Goal: Task Accomplishment & Management: Complete application form

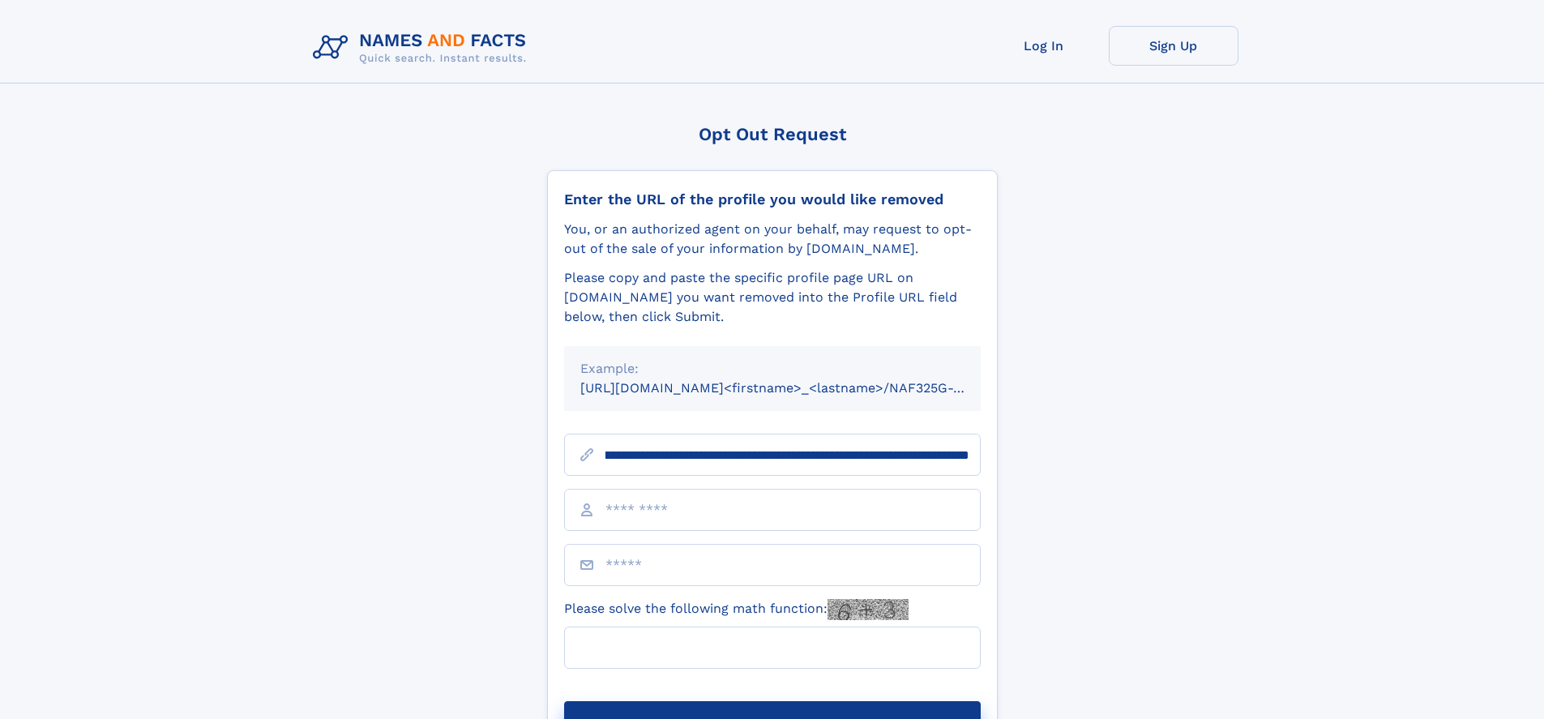
scroll to position [0, 193]
type input "**********"
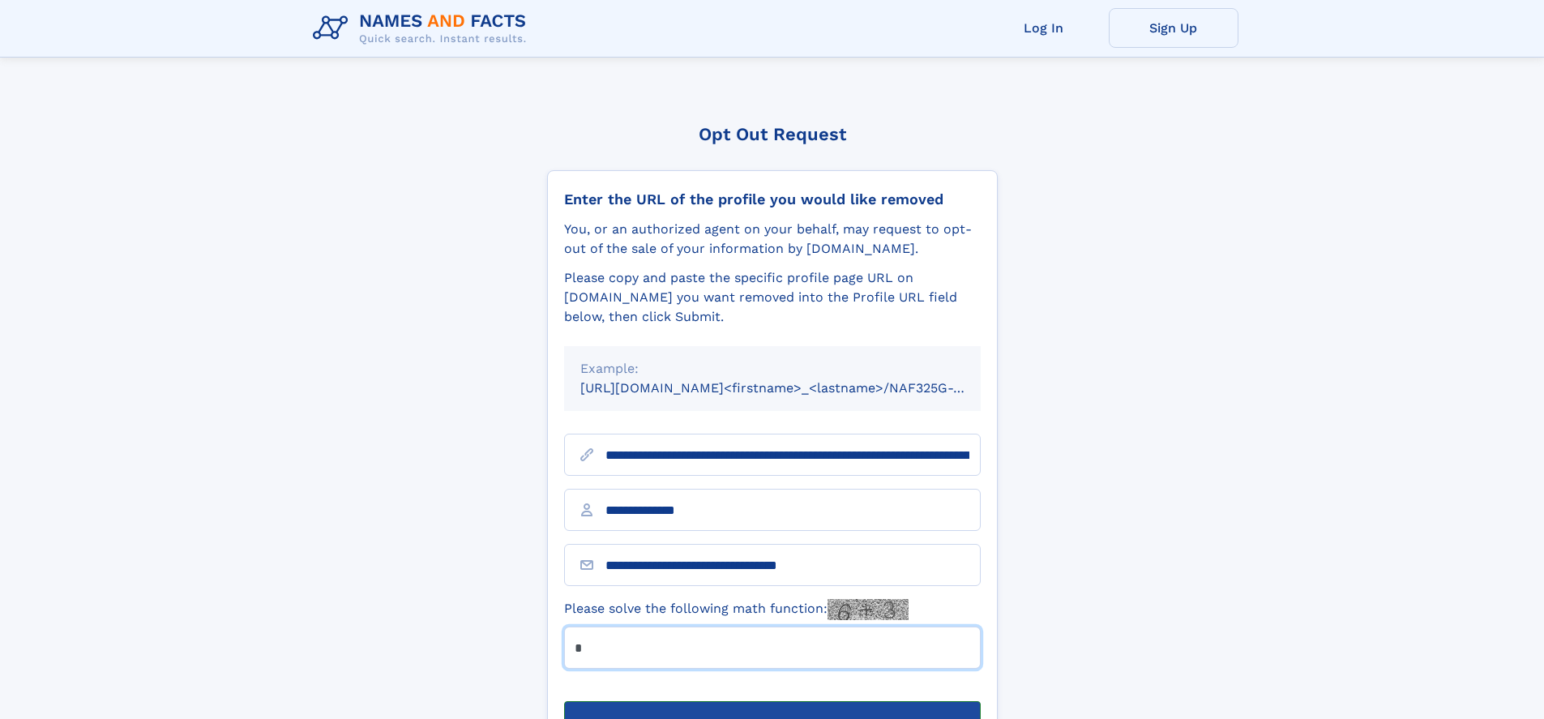
type input "*"
click at [771, 701] on button "Submit Opt Out Request" at bounding box center [772, 727] width 416 height 52
